Goal: Navigation & Orientation: Find specific page/section

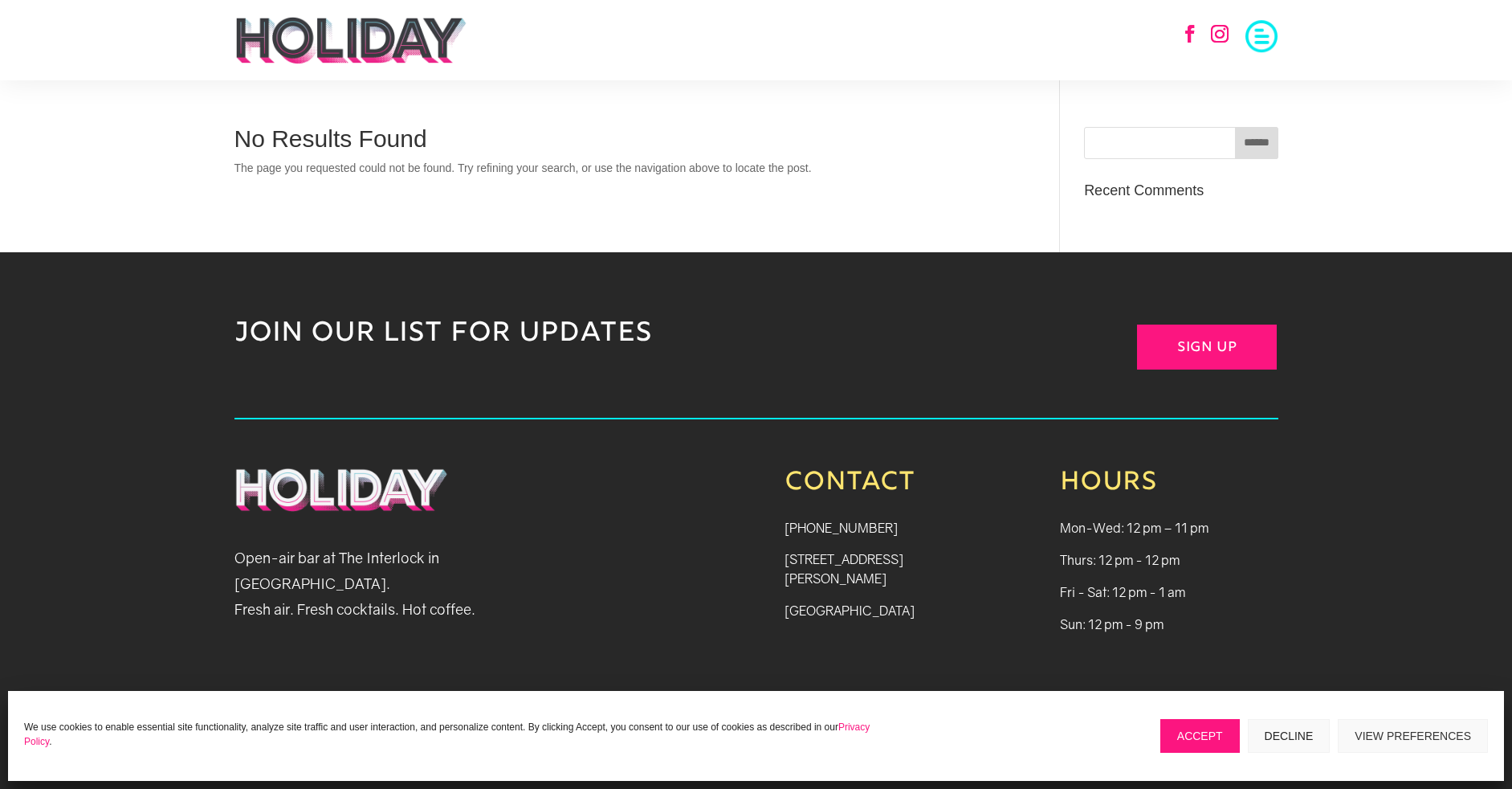
click at [1200, 736] on button "Accept" at bounding box center [1200, 735] width 80 height 33
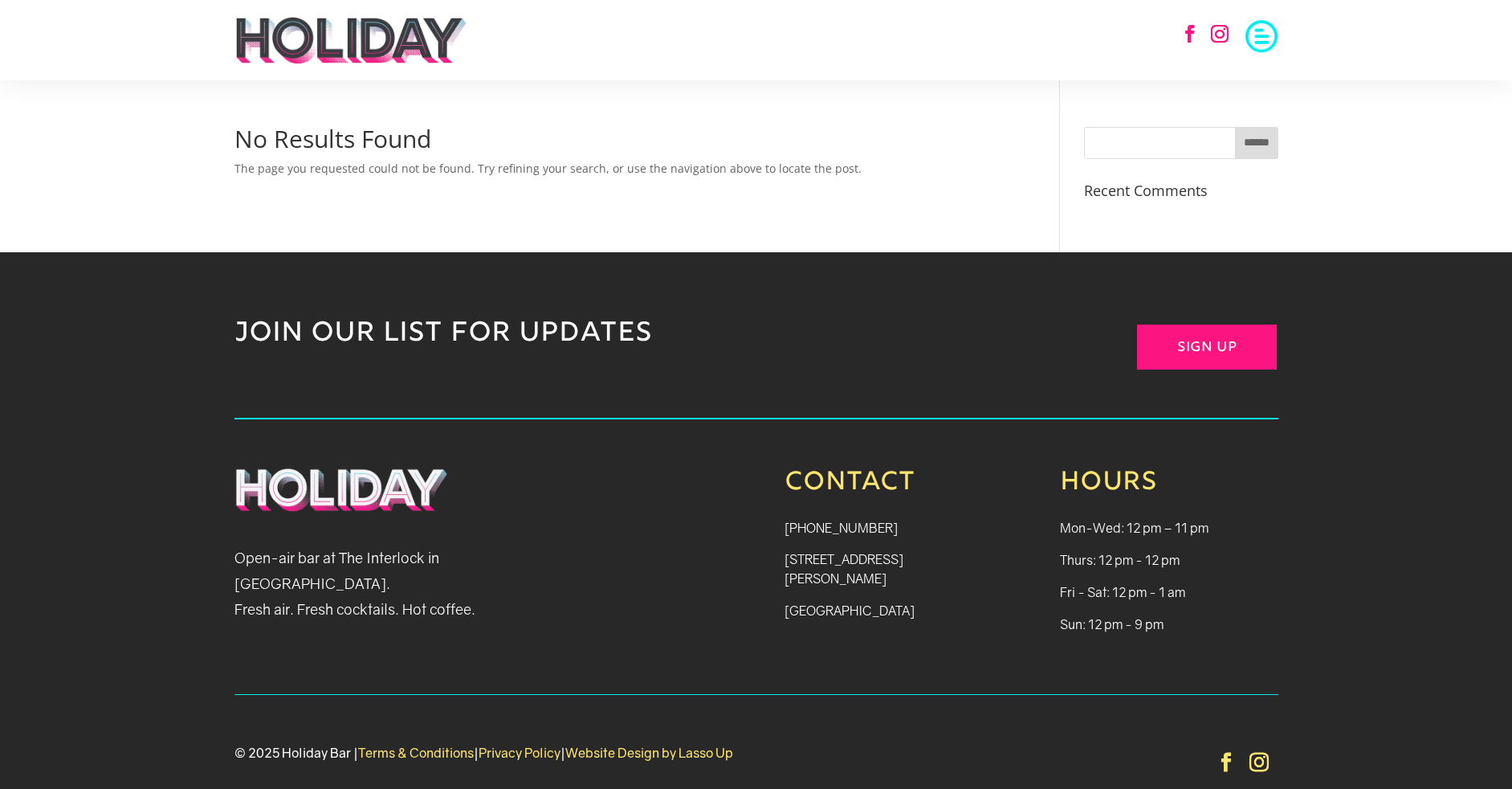
scroll to position [47, 0]
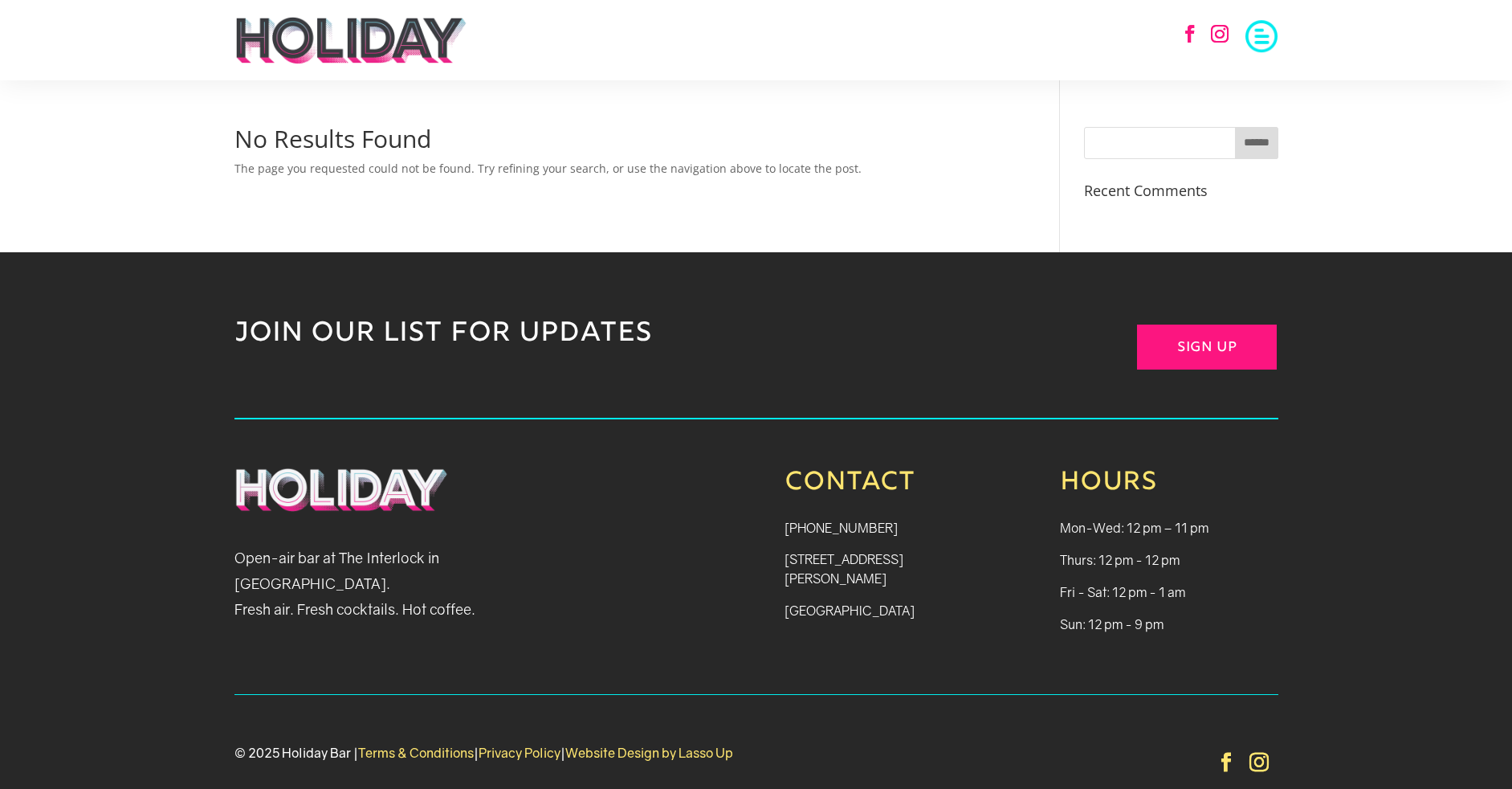
scroll to position [47, 0]
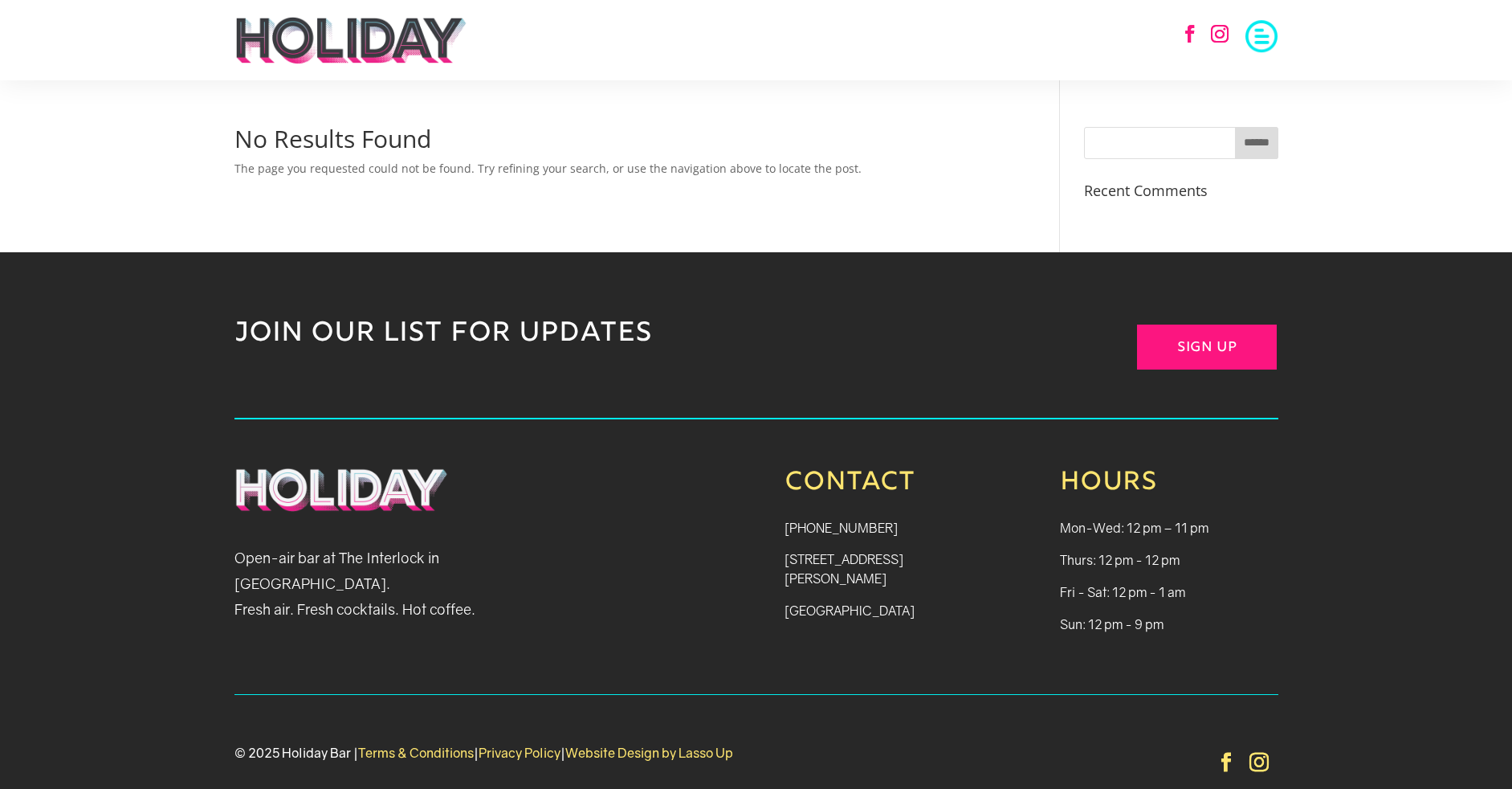
scroll to position [47, 0]
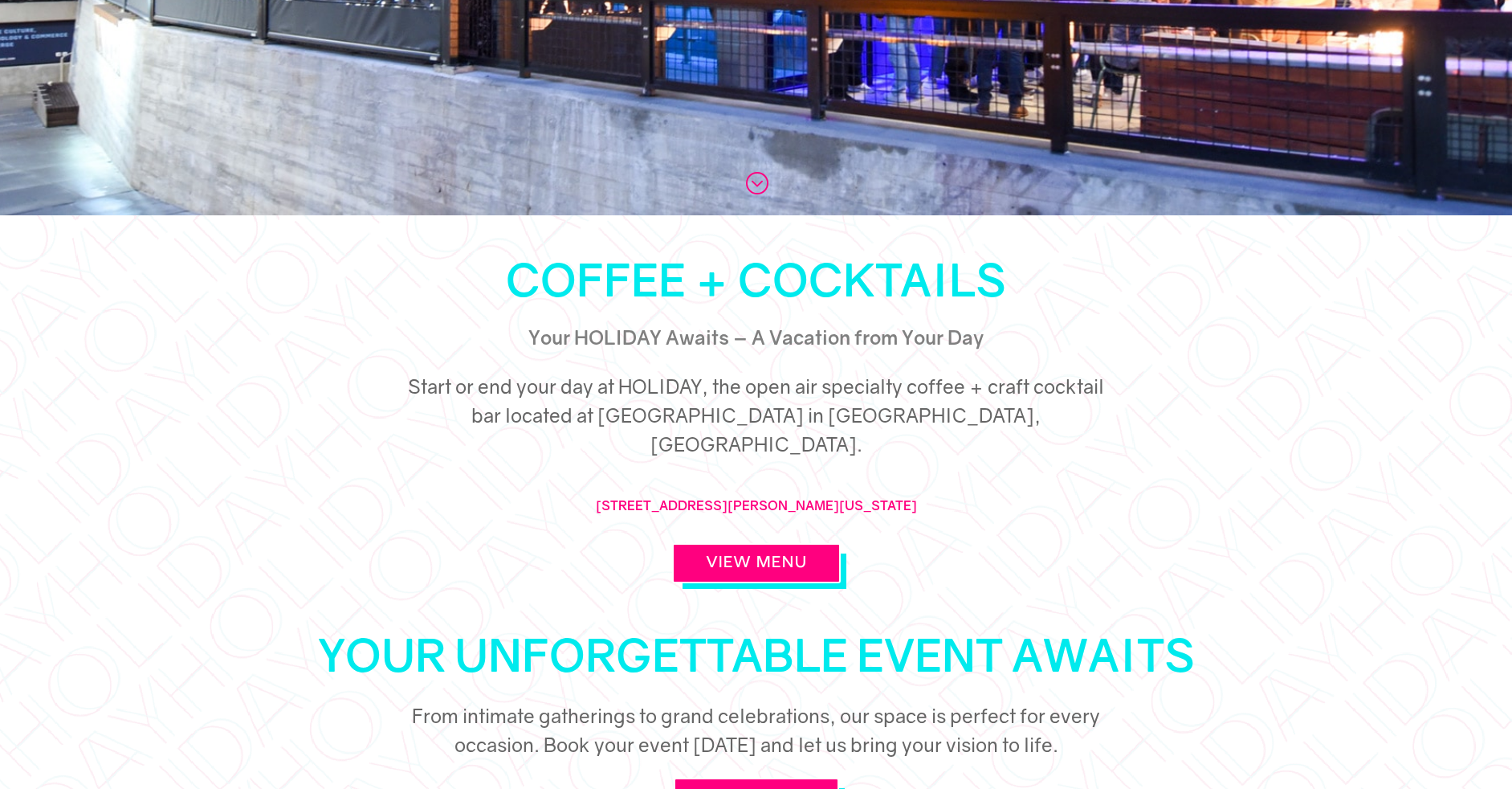
scroll to position [572, 0]
